Goal: Check status

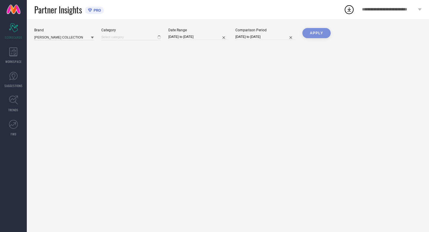
type input "All"
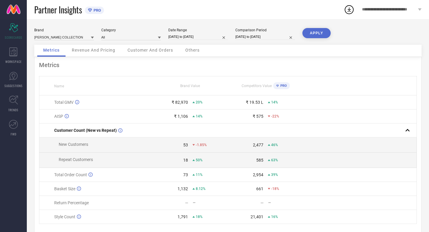
click at [213, 37] on input "05-09-2025 to 06-09-2025" at bounding box center [198, 37] width 60 height 6
select select "8"
select select "2025"
select select "9"
select select "2025"
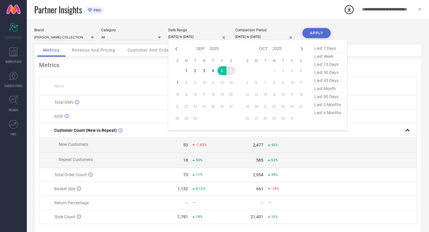
click at [230, 70] on td "6" at bounding box center [231, 70] width 9 height 9
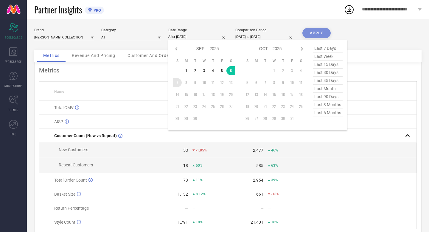
type input "06-09-2025 to 07-09-2025"
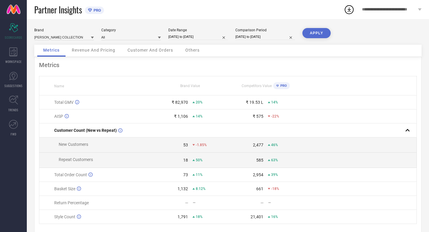
click at [278, 37] on input "05-09-2024 to 06-09-2024" at bounding box center [266, 37] width 60 height 6
select select "8"
select select "2024"
select select "9"
select select "2024"
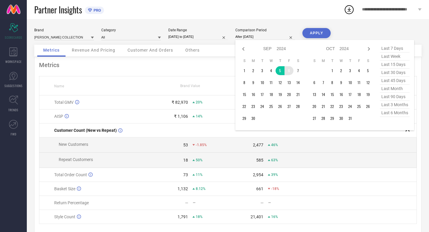
click at [290, 72] on td "6" at bounding box center [289, 70] width 9 height 9
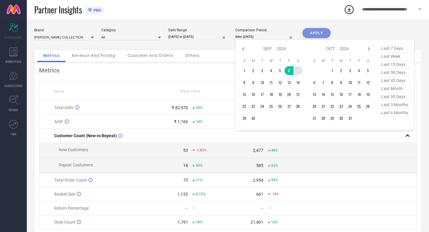
type input "06-09-2024 to 07-09-2024"
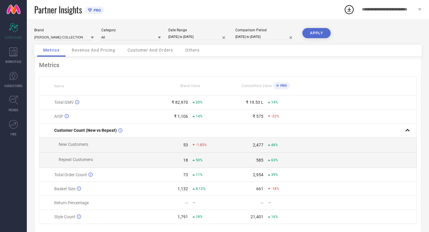
click at [318, 33] on button "APPLY" at bounding box center [317, 33] width 28 height 10
